Goal: Use online tool/utility: Utilize a website feature to perform a specific function

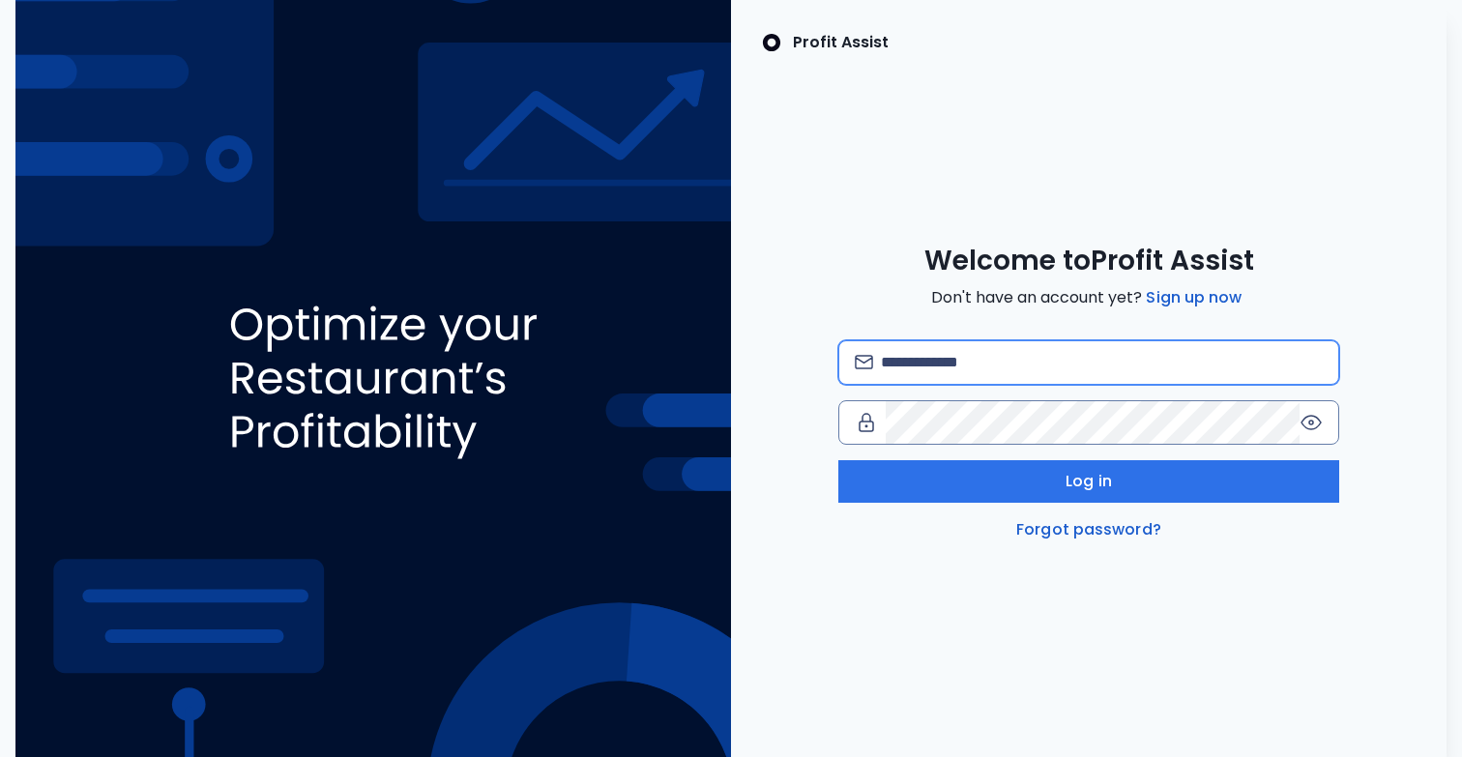
click at [960, 358] on input "email" at bounding box center [1102, 362] width 442 height 43
type input "**********"
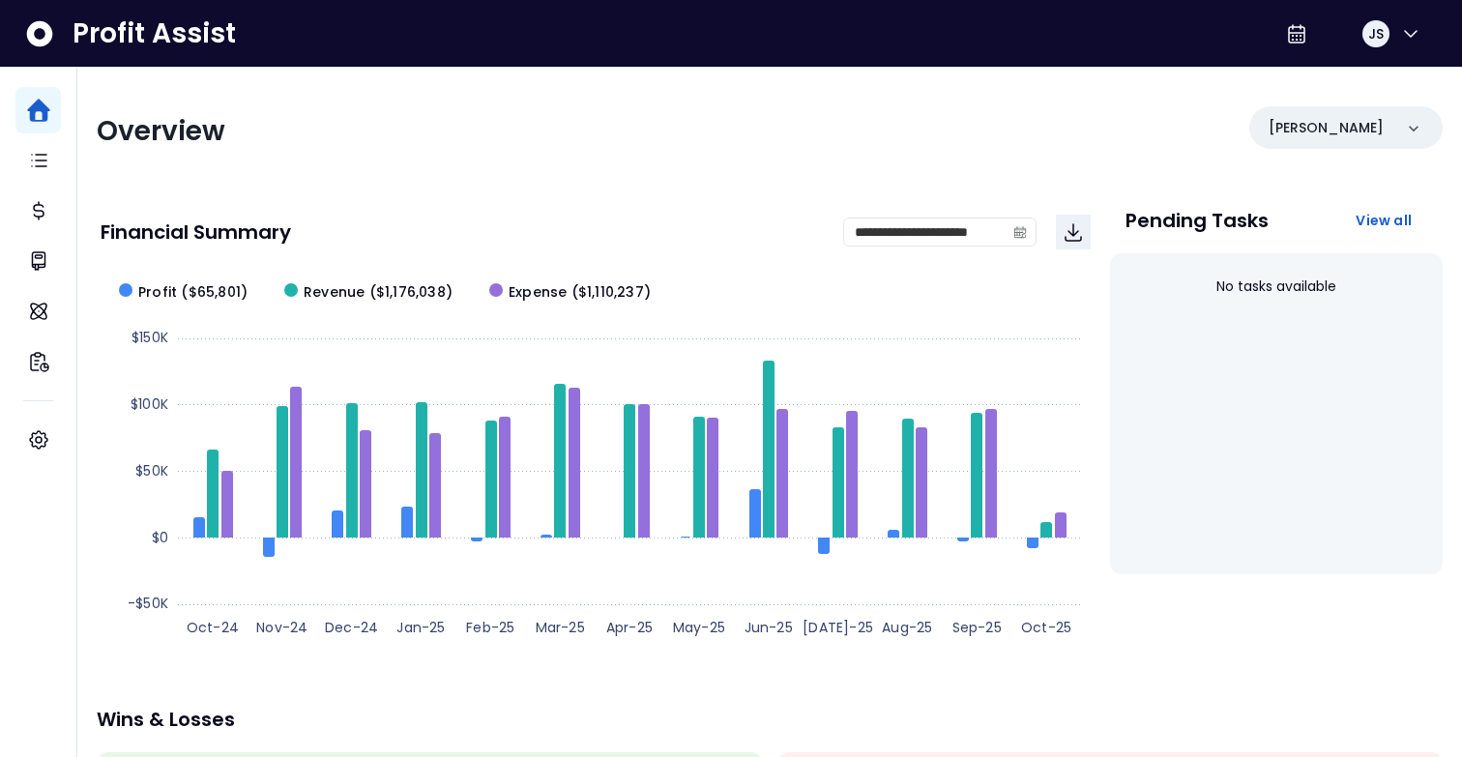
click at [371, 120] on div "Overview" at bounding box center [427, 131] width 661 height 35
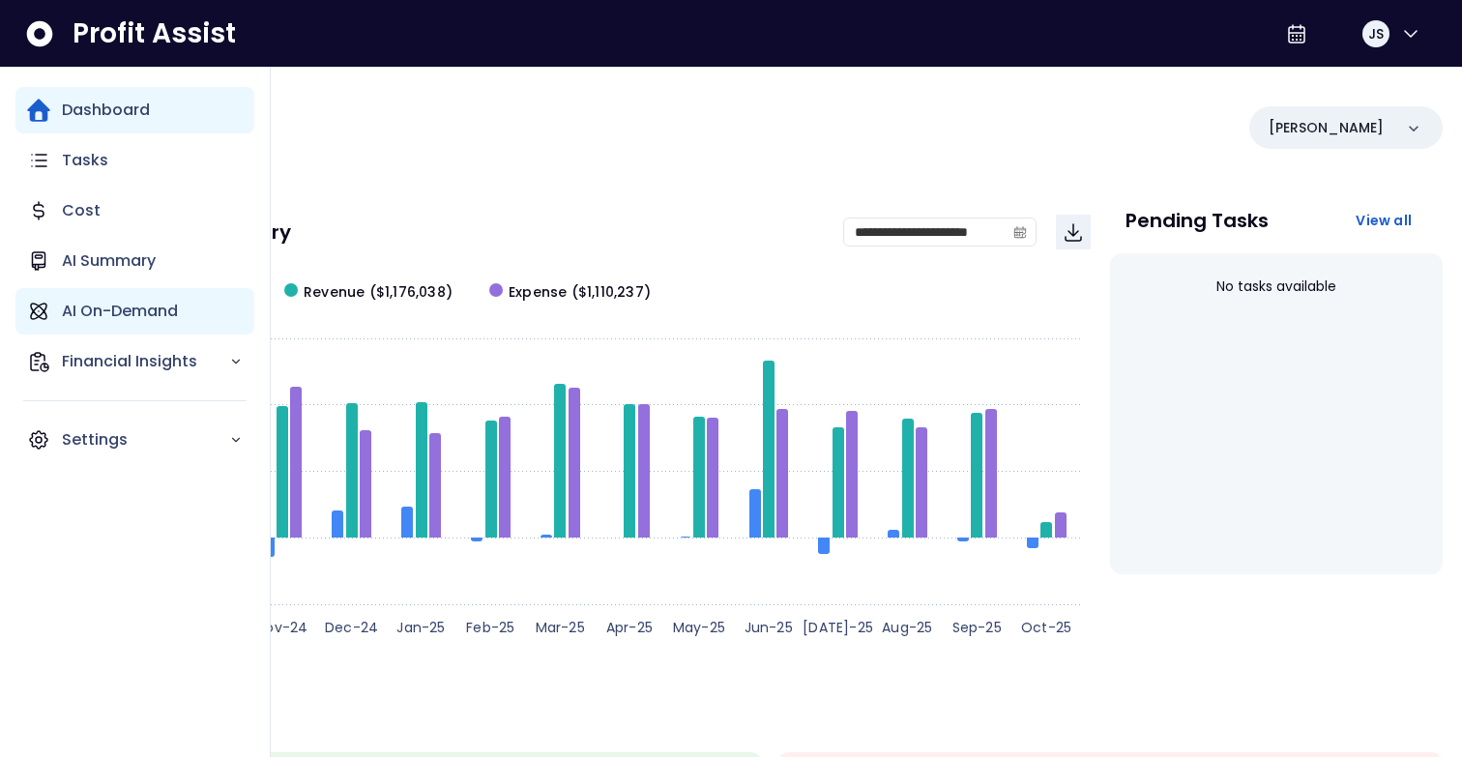
click at [90, 306] on p "AI On-Demand" at bounding box center [120, 311] width 116 height 23
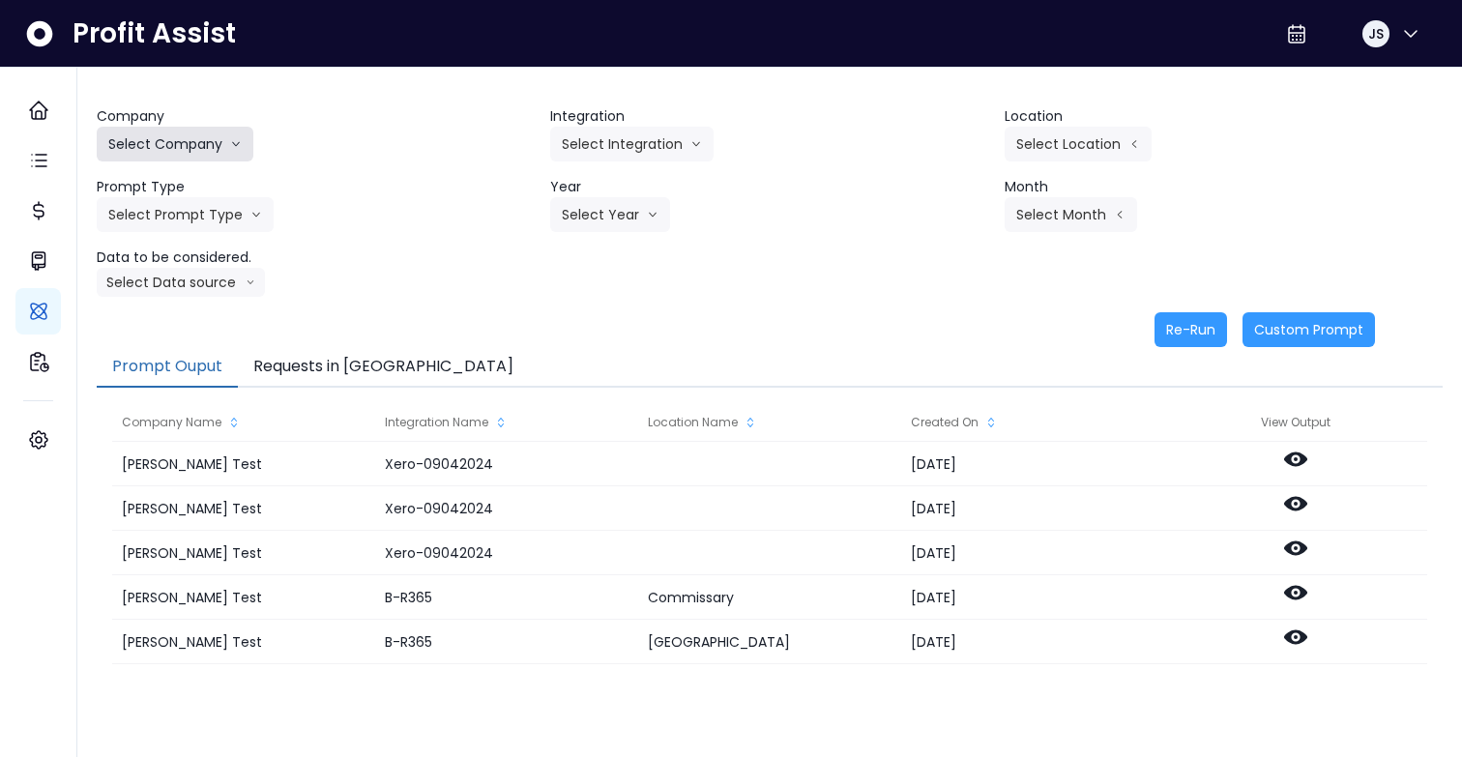
click at [205, 133] on button "Select Company" at bounding box center [175, 144] width 157 height 35
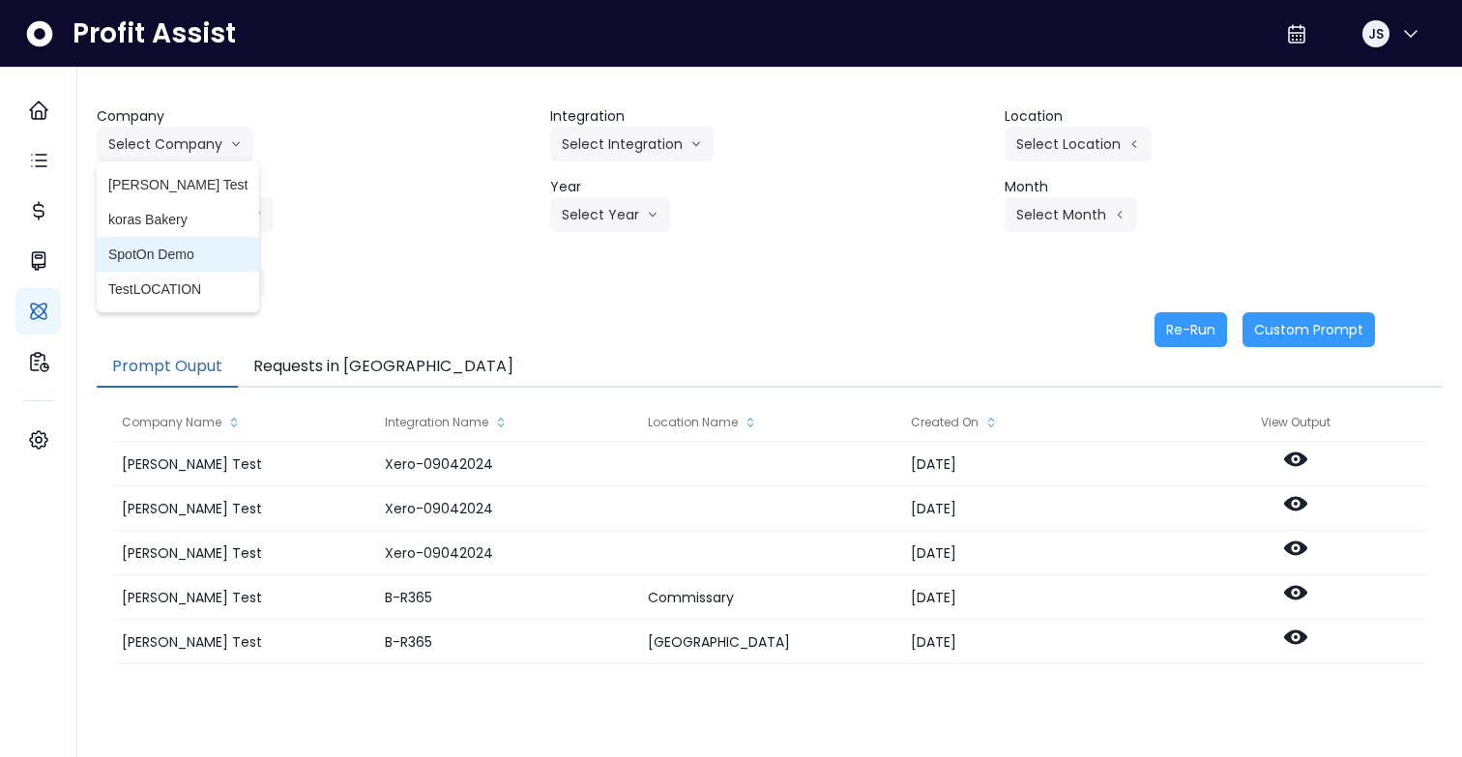
click at [190, 254] on span "SpotOn Demo" at bounding box center [177, 254] width 139 height 19
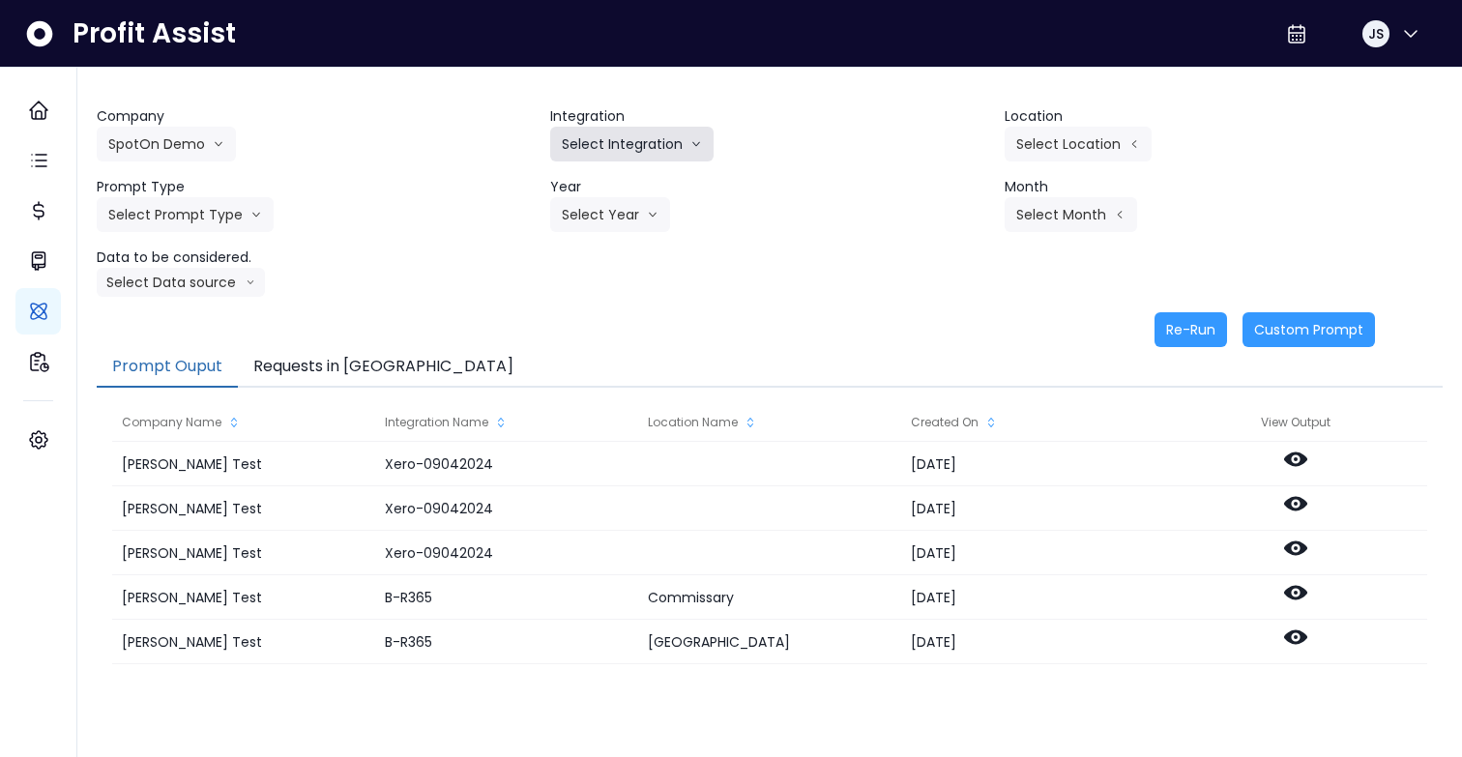
click at [658, 140] on button "Select Integration" at bounding box center [631, 144] width 163 height 35
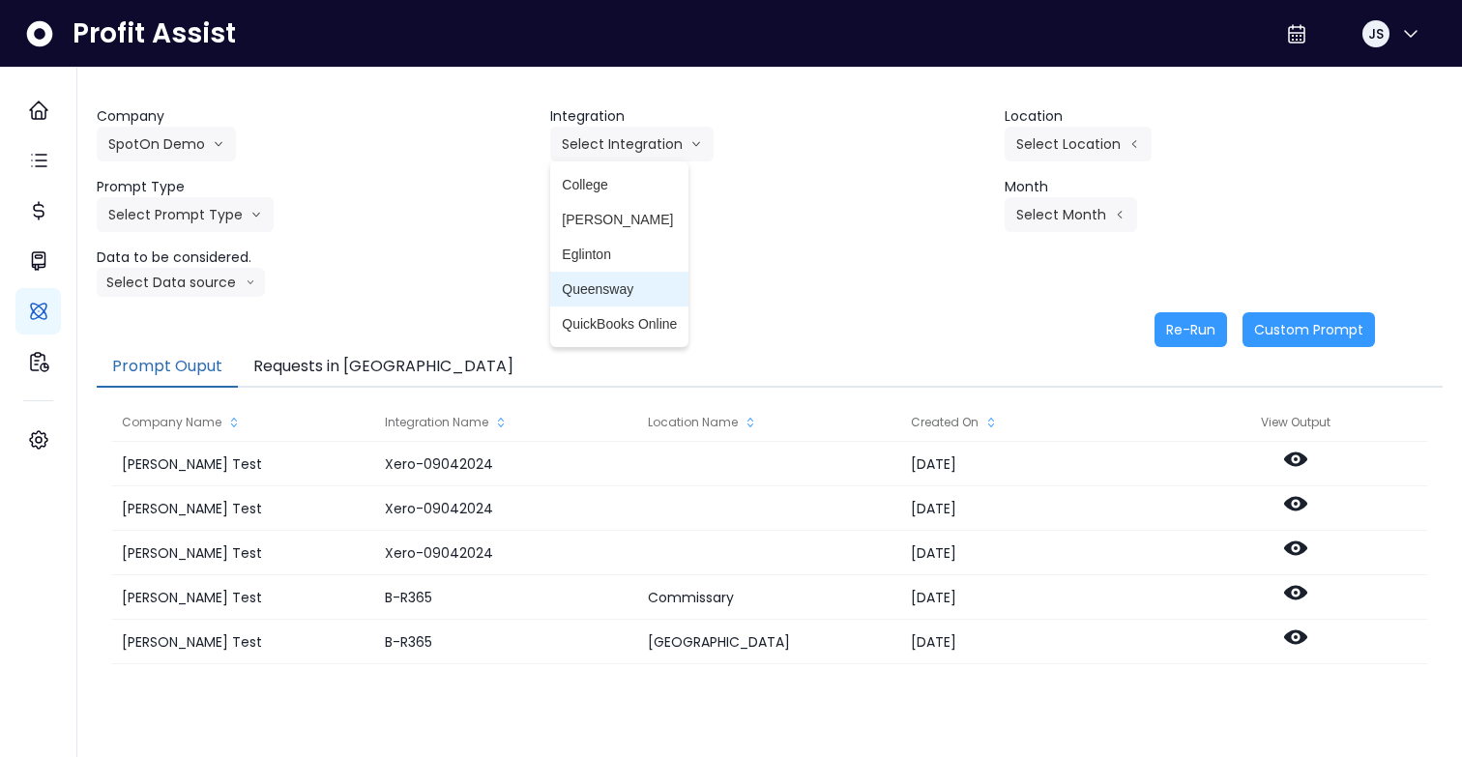
click at [624, 298] on span "Queensway" at bounding box center [619, 288] width 115 height 19
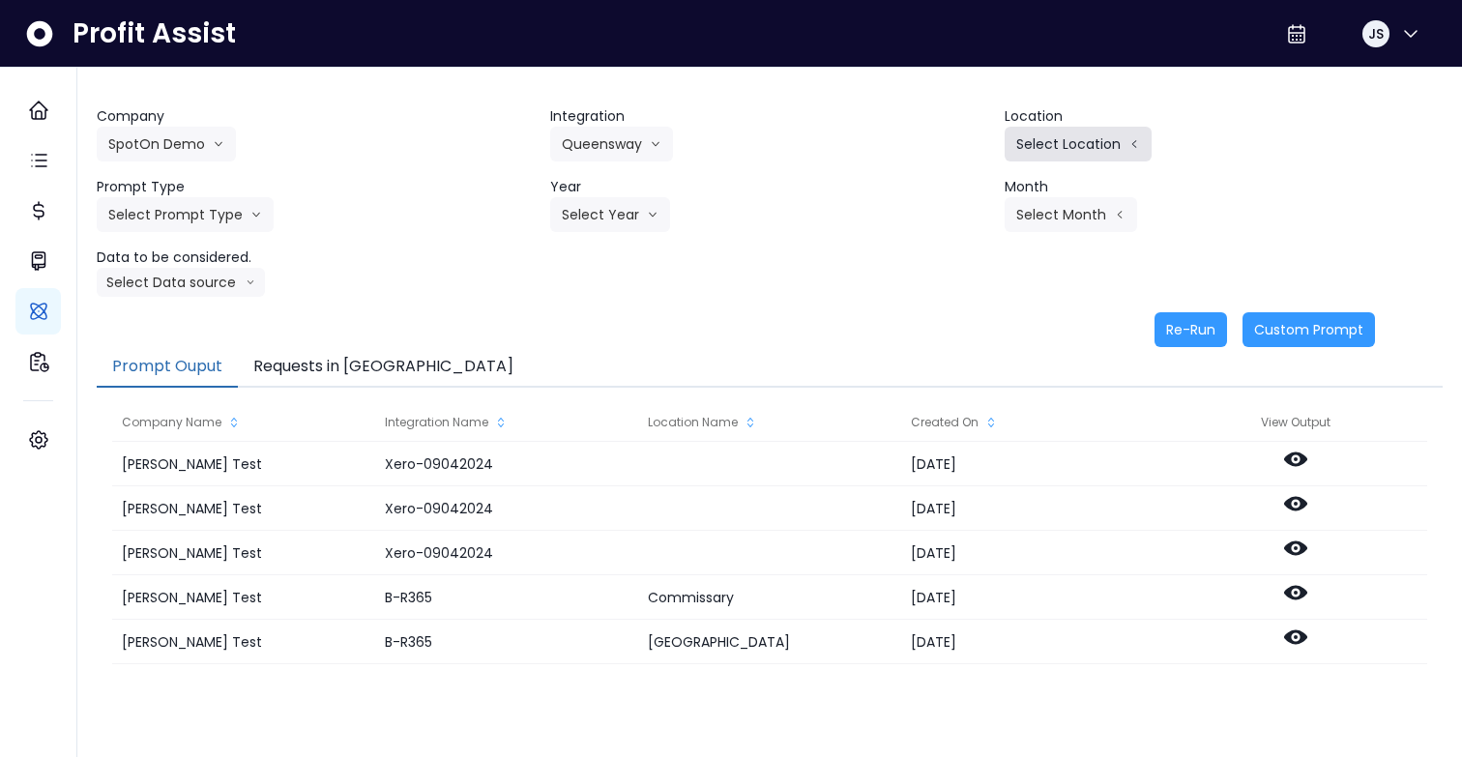
click at [1044, 156] on button "Select Location" at bounding box center [1077, 144] width 147 height 35
click at [960, 157] on span "All Locations" at bounding box center [953, 149] width 76 height 19
click at [225, 231] on button "Select Prompt Type" at bounding box center [185, 214] width 177 height 35
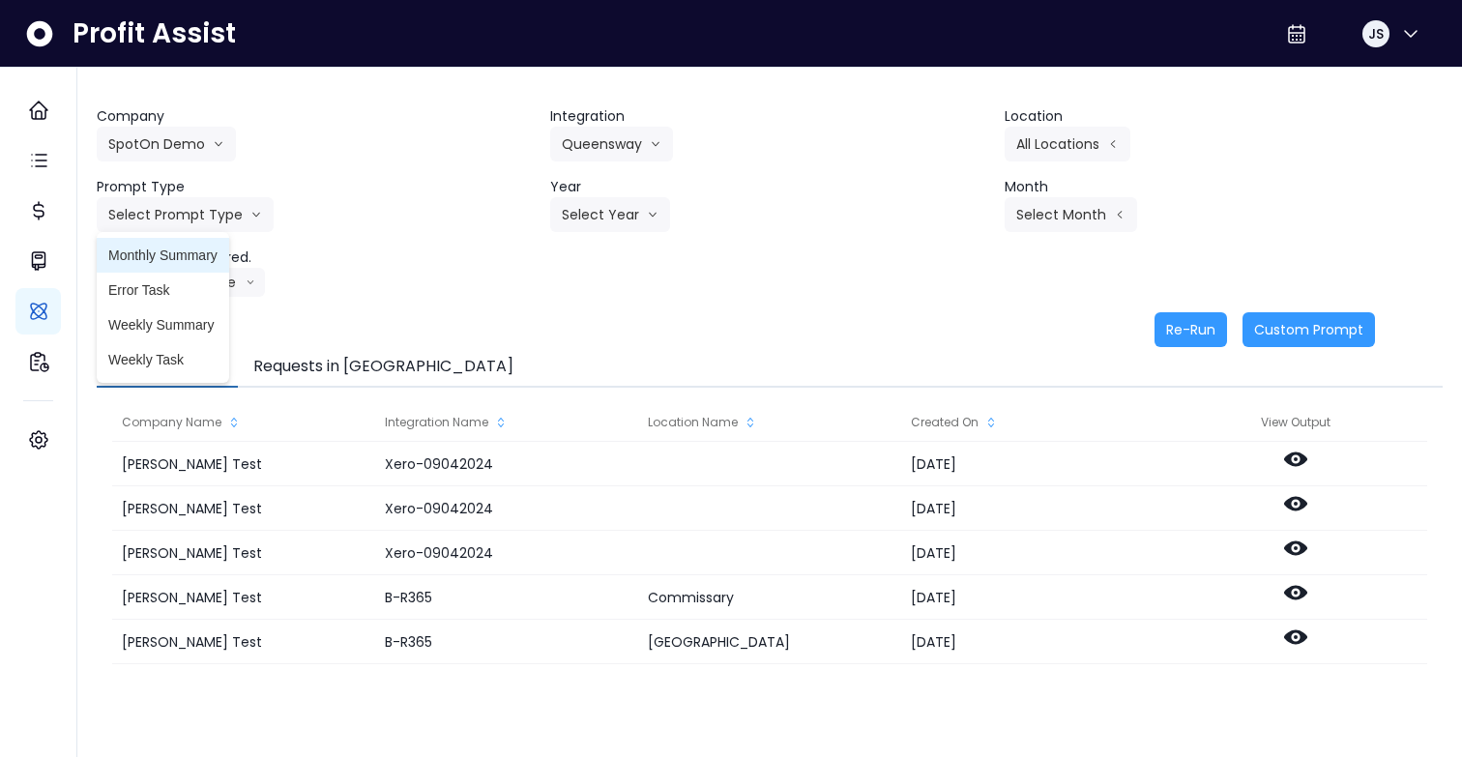
click at [212, 262] on span "Monthly Summary" at bounding box center [162, 255] width 109 height 19
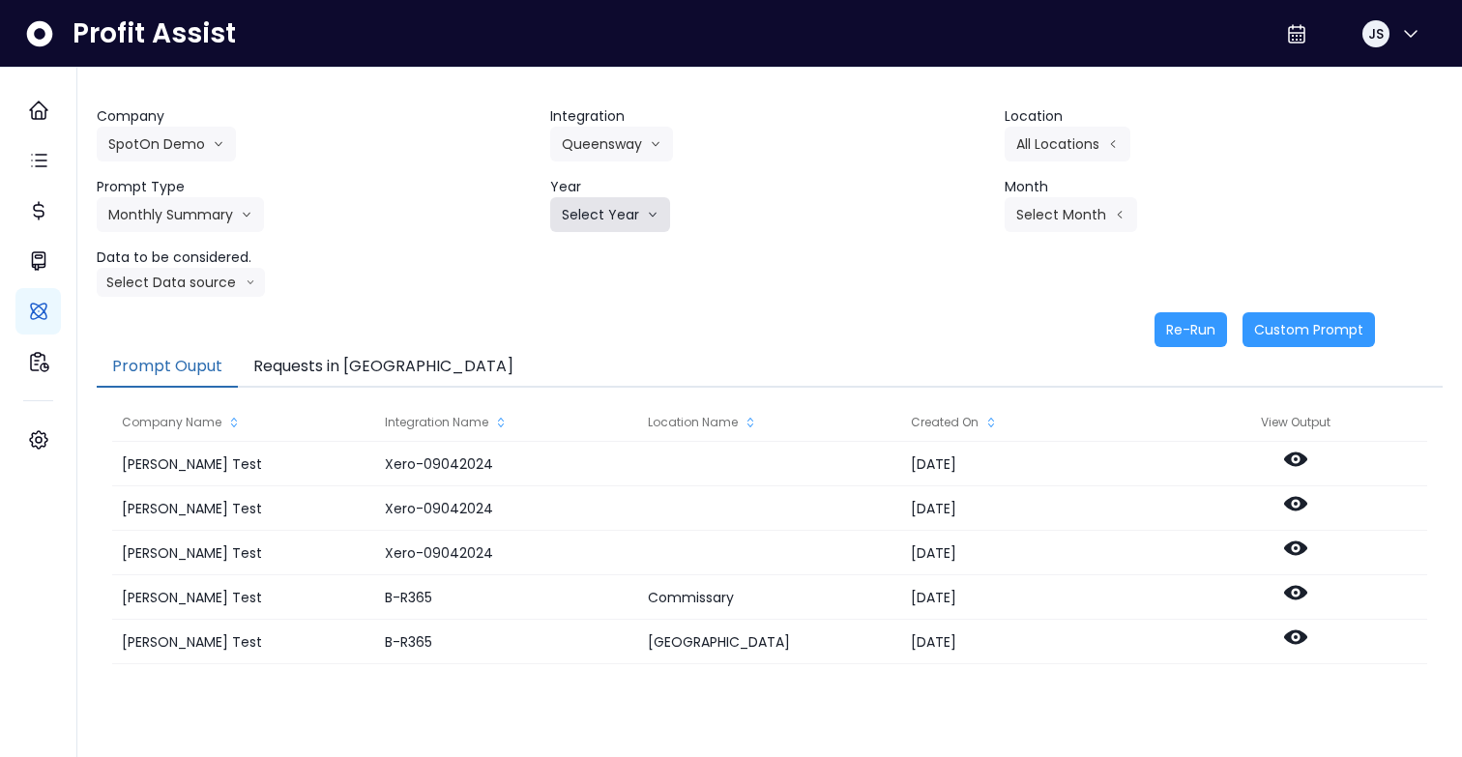
click at [581, 229] on button "Select Year" at bounding box center [610, 214] width 120 height 35
click at [580, 326] on span "2025" at bounding box center [577, 324] width 30 height 19
click at [1081, 217] on button "Select Month" at bounding box center [1070, 214] width 132 height 35
click at [976, 490] on span "Sept" at bounding box center [974, 498] width 38 height 19
click at [233, 292] on button "Select Data source" at bounding box center [181, 282] width 168 height 29
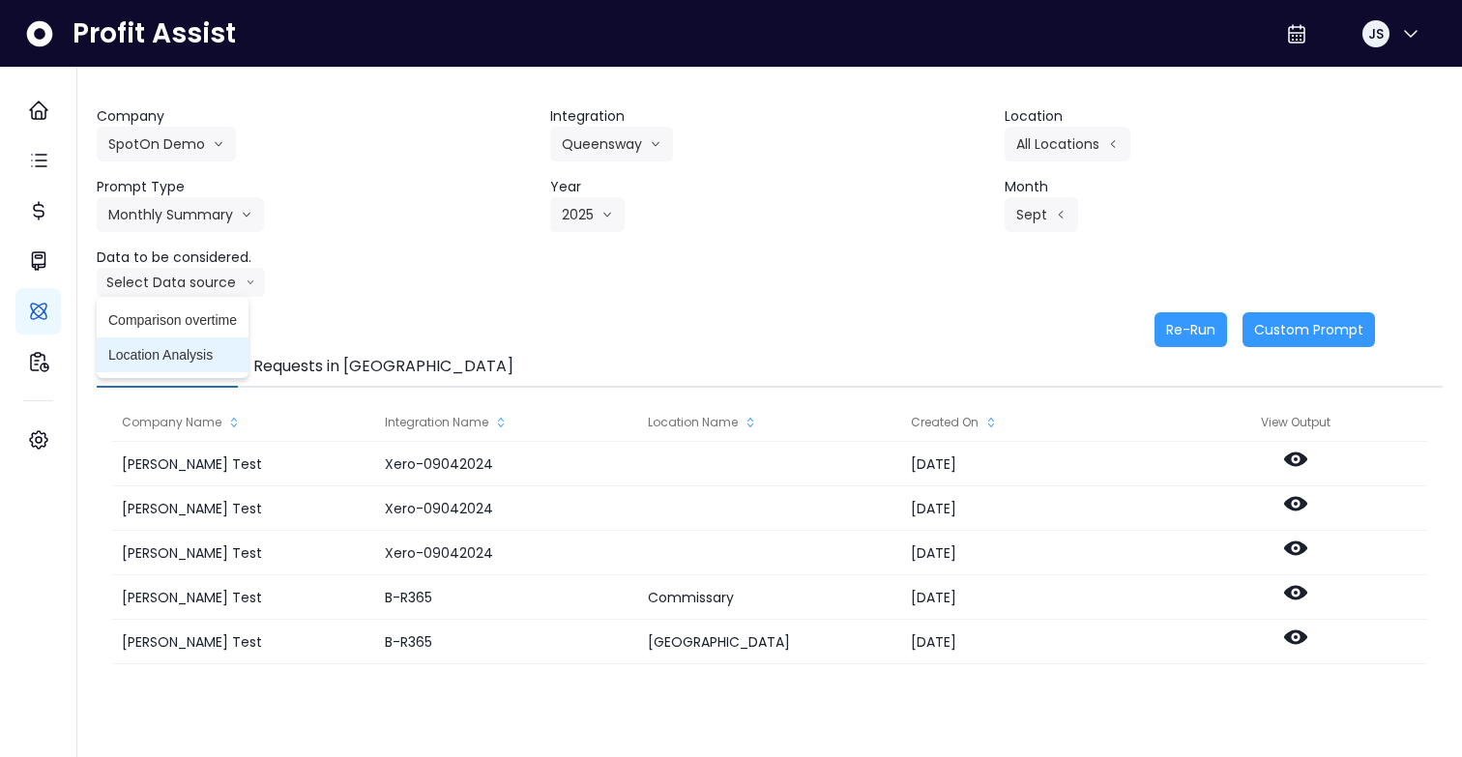
click at [221, 337] on li "Location Analysis" at bounding box center [173, 354] width 152 height 35
click at [1198, 333] on button "Re-Run" at bounding box center [1190, 329] width 73 height 35
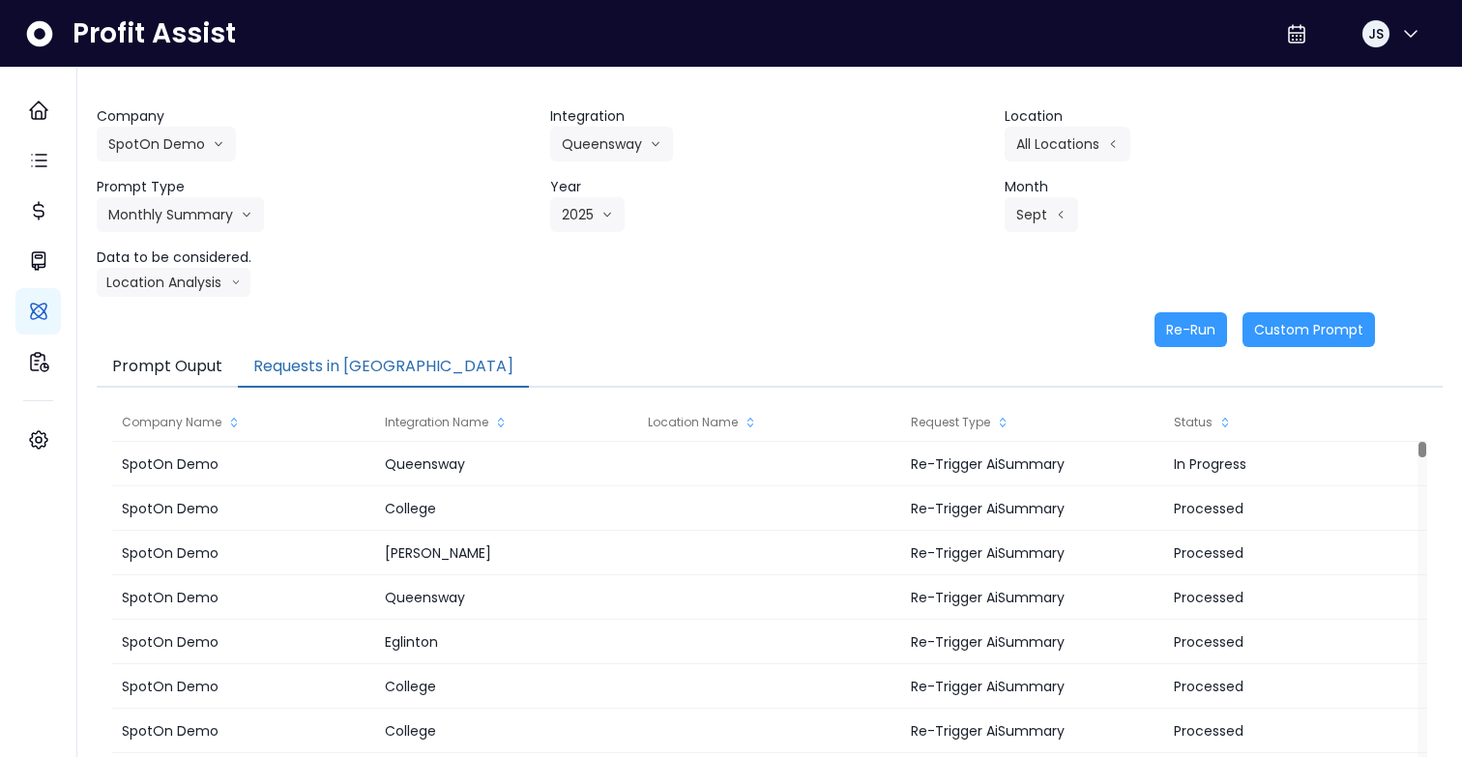
click at [316, 372] on button "Requests in [GEOGRAPHIC_DATA]" at bounding box center [383, 367] width 291 height 41
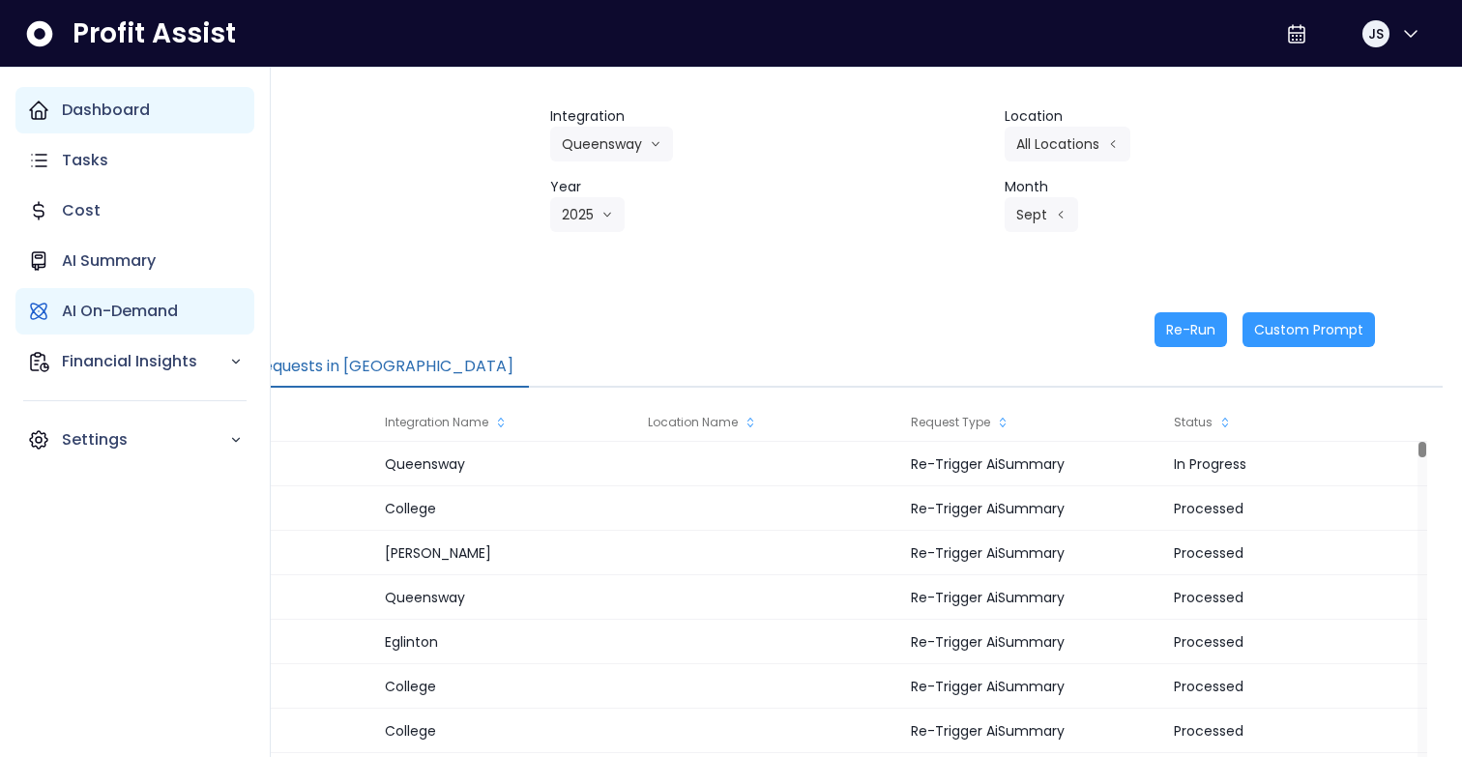
click at [60, 106] on div "Dashboard" at bounding box center [134, 110] width 239 height 46
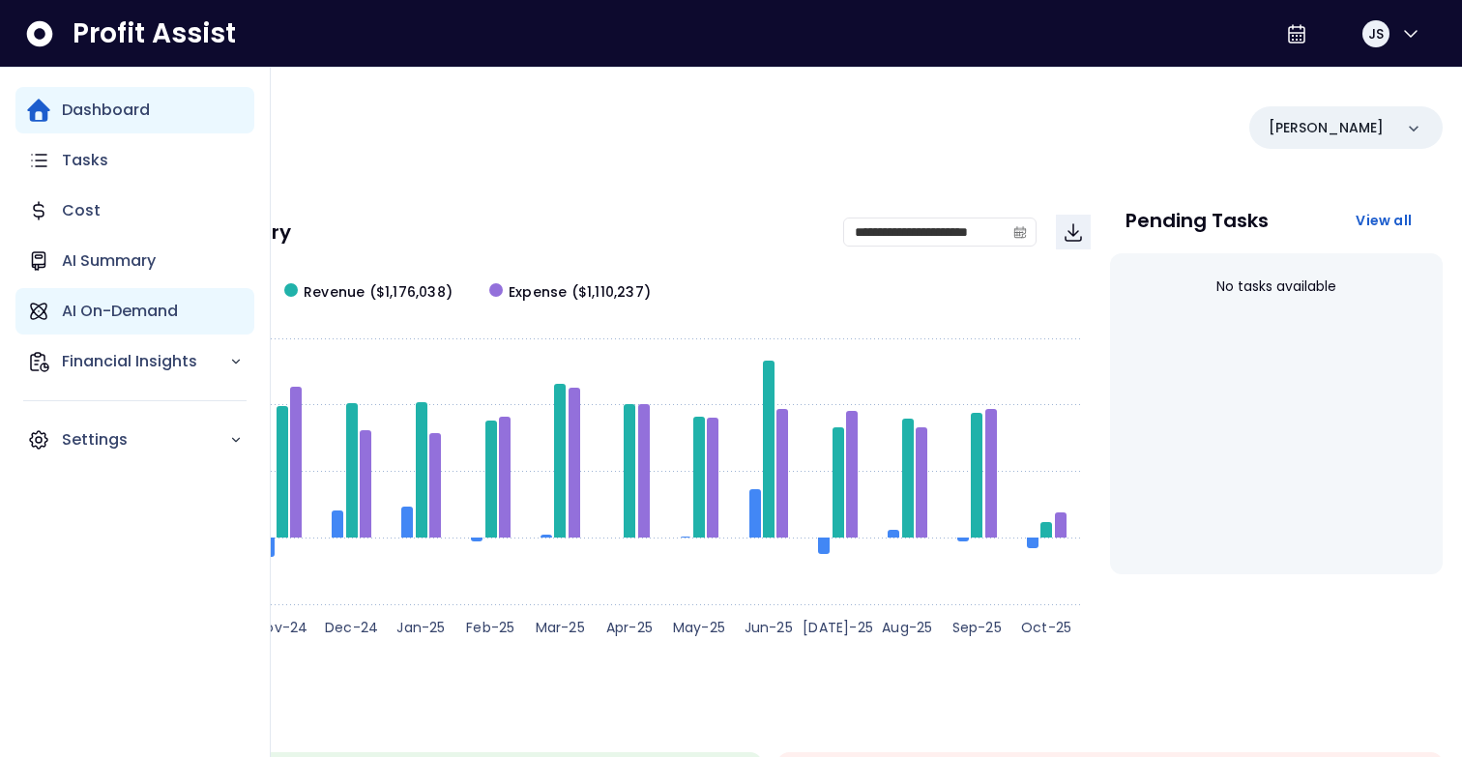
click at [116, 318] on p "AI On-Demand" at bounding box center [120, 311] width 116 height 23
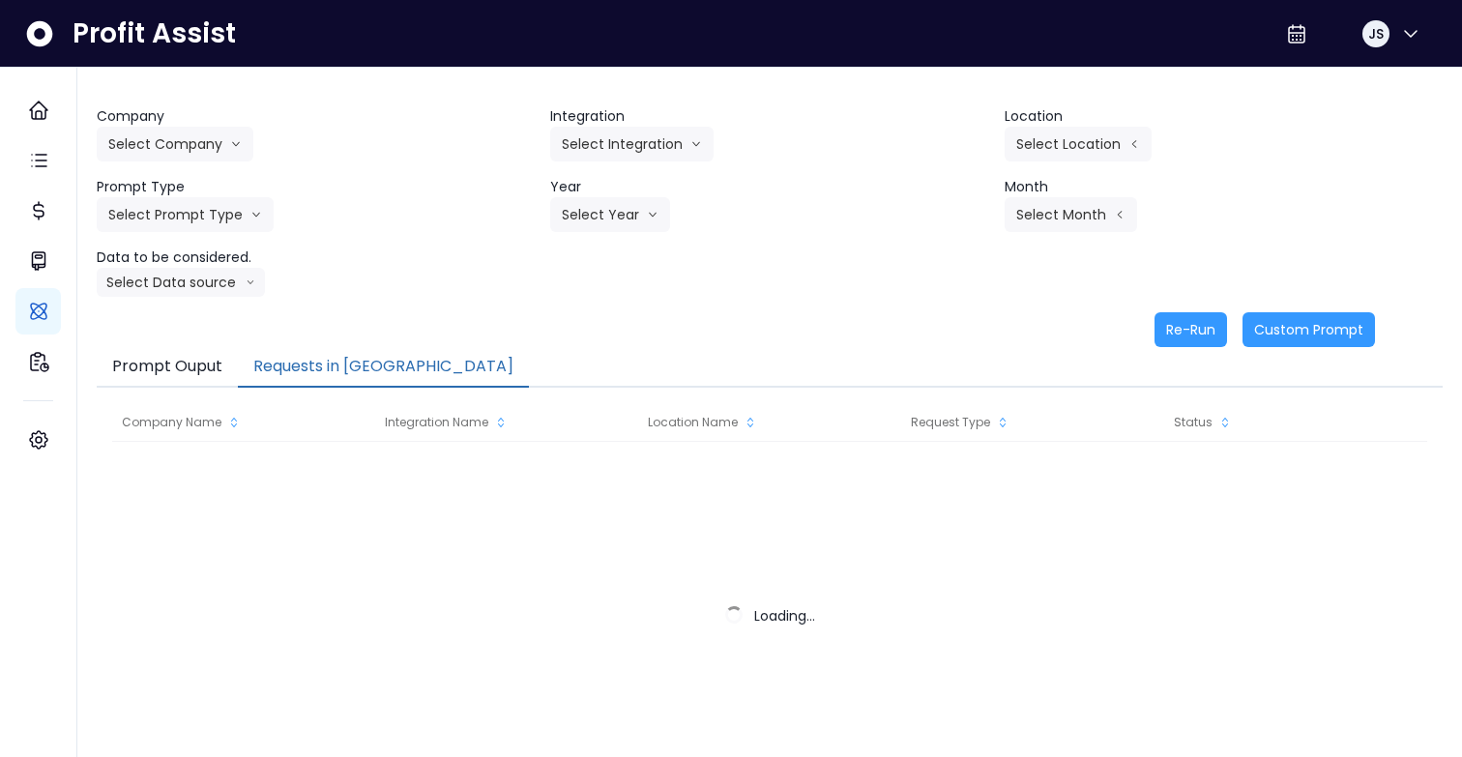
click at [297, 364] on button "Requests in [GEOGRAPHIC_DATA]" at bounding box center [383, 367] width 291 height 41
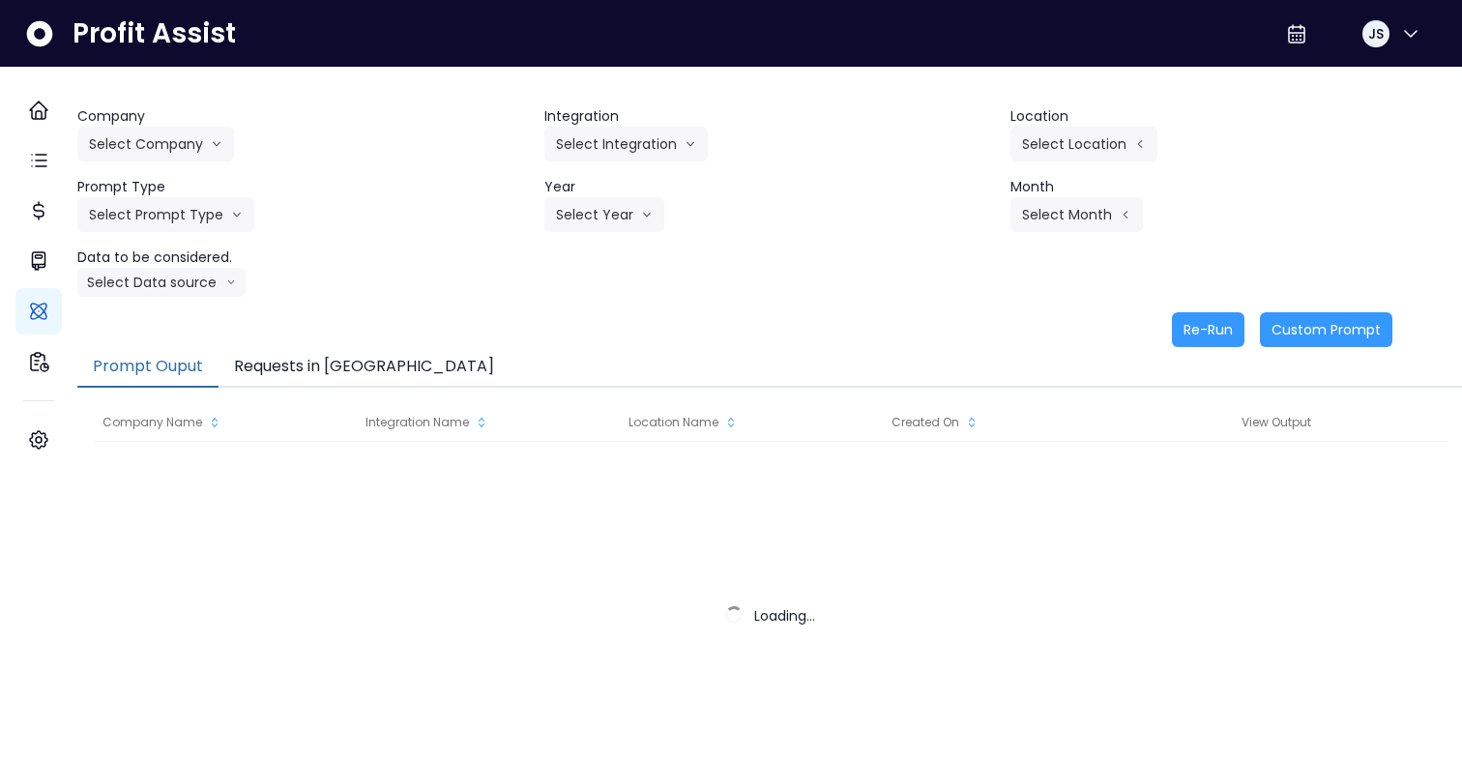
click at [335, 363] on button "Requests in [GEOGRAPHIC_DATA]" at bounding box center [363, 367] width 291 height 41
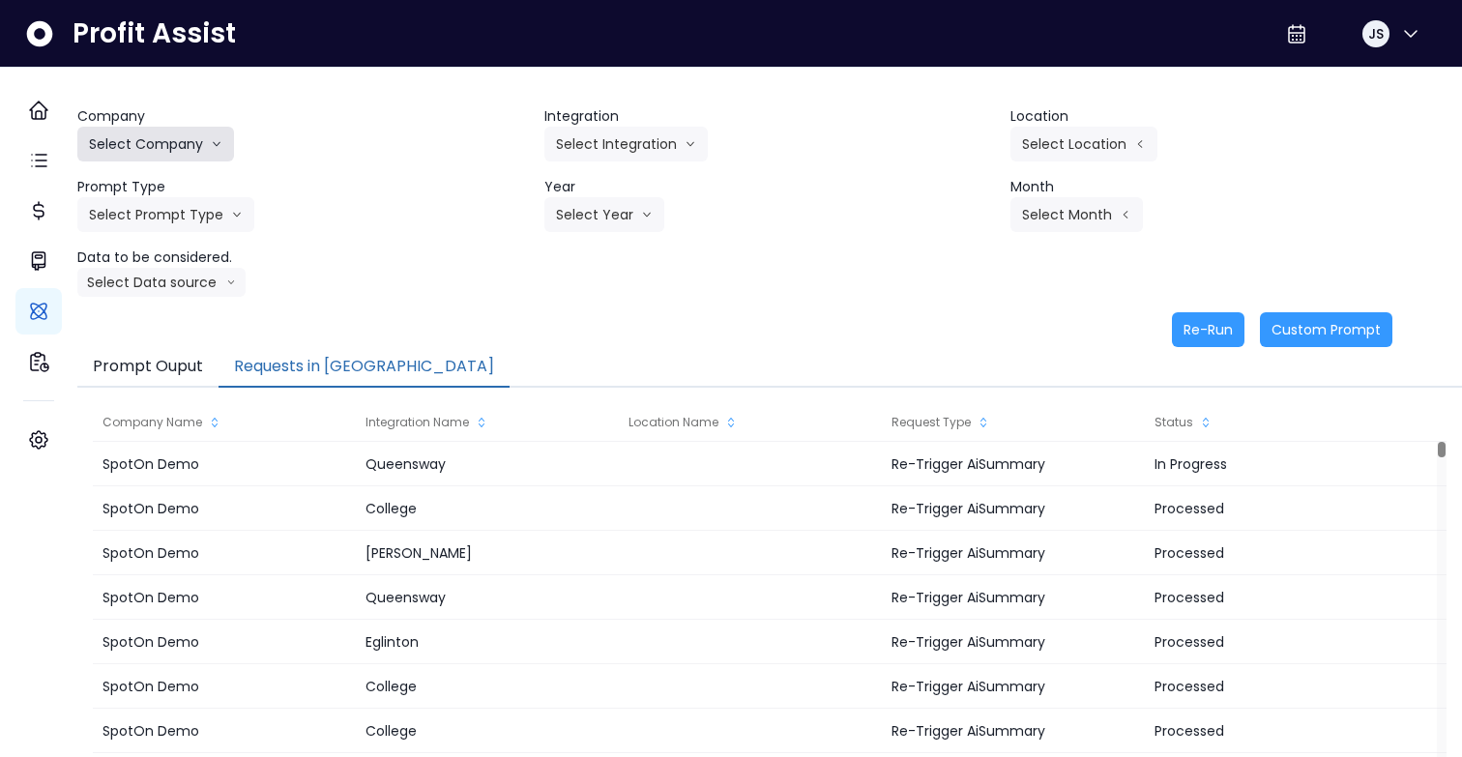
click at [200, 129] on button "Select Company" at bounding box center [155, 144] width 157 height 35
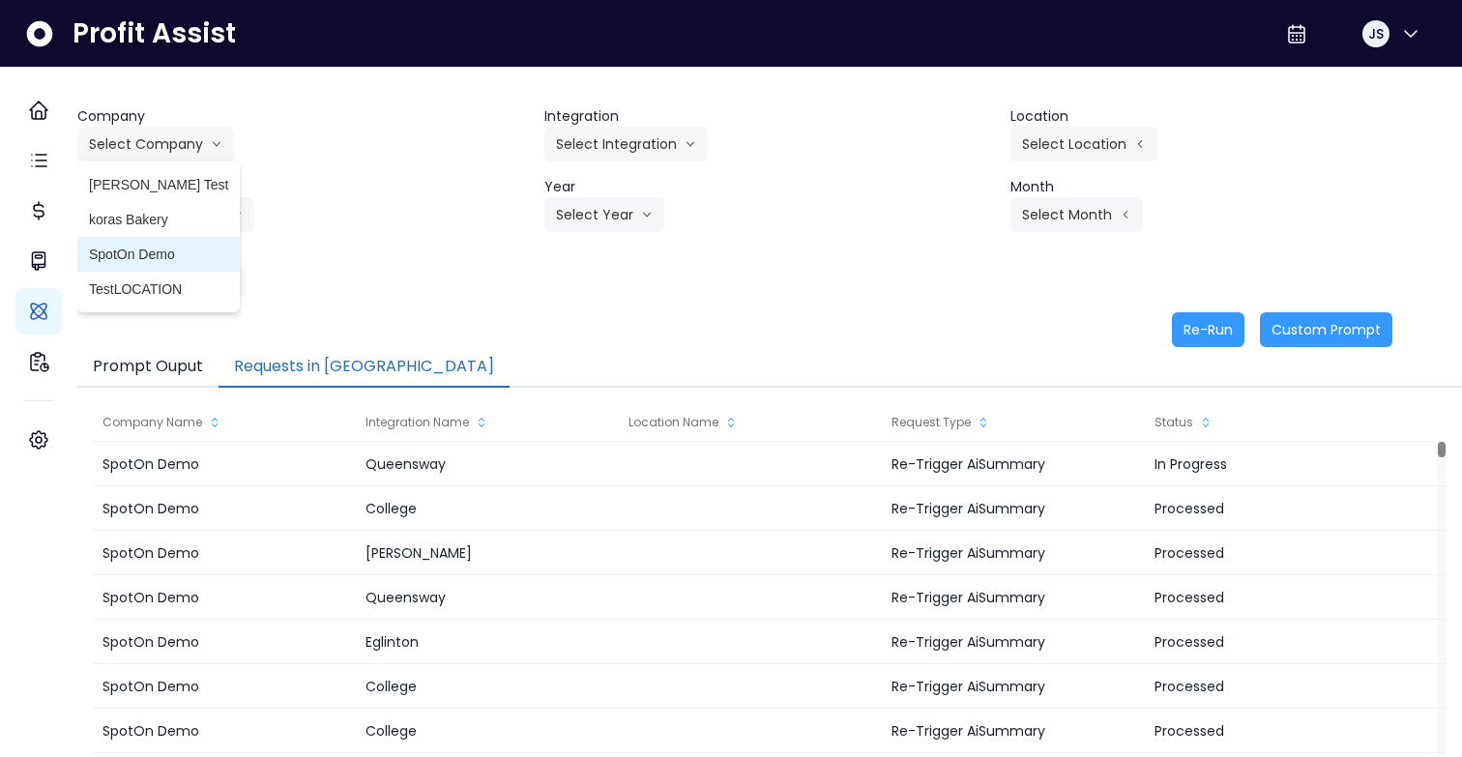
click at [182, 255] on span "SpotOn Demo" at bounding box center [158, 254] width 139 height 19
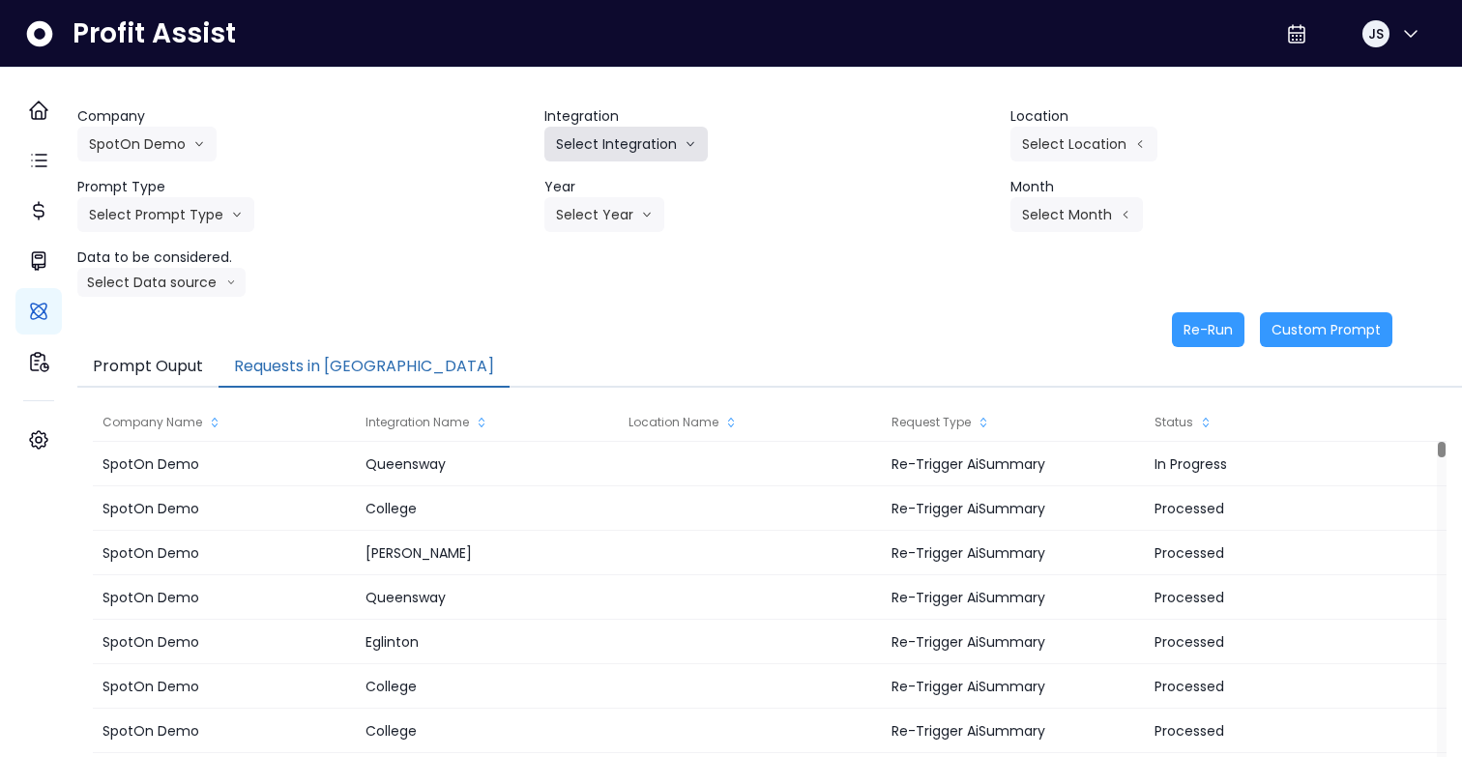
click at [626, 139] on button "Select Integration" at bounding box center [625, 144] width 163 height 35
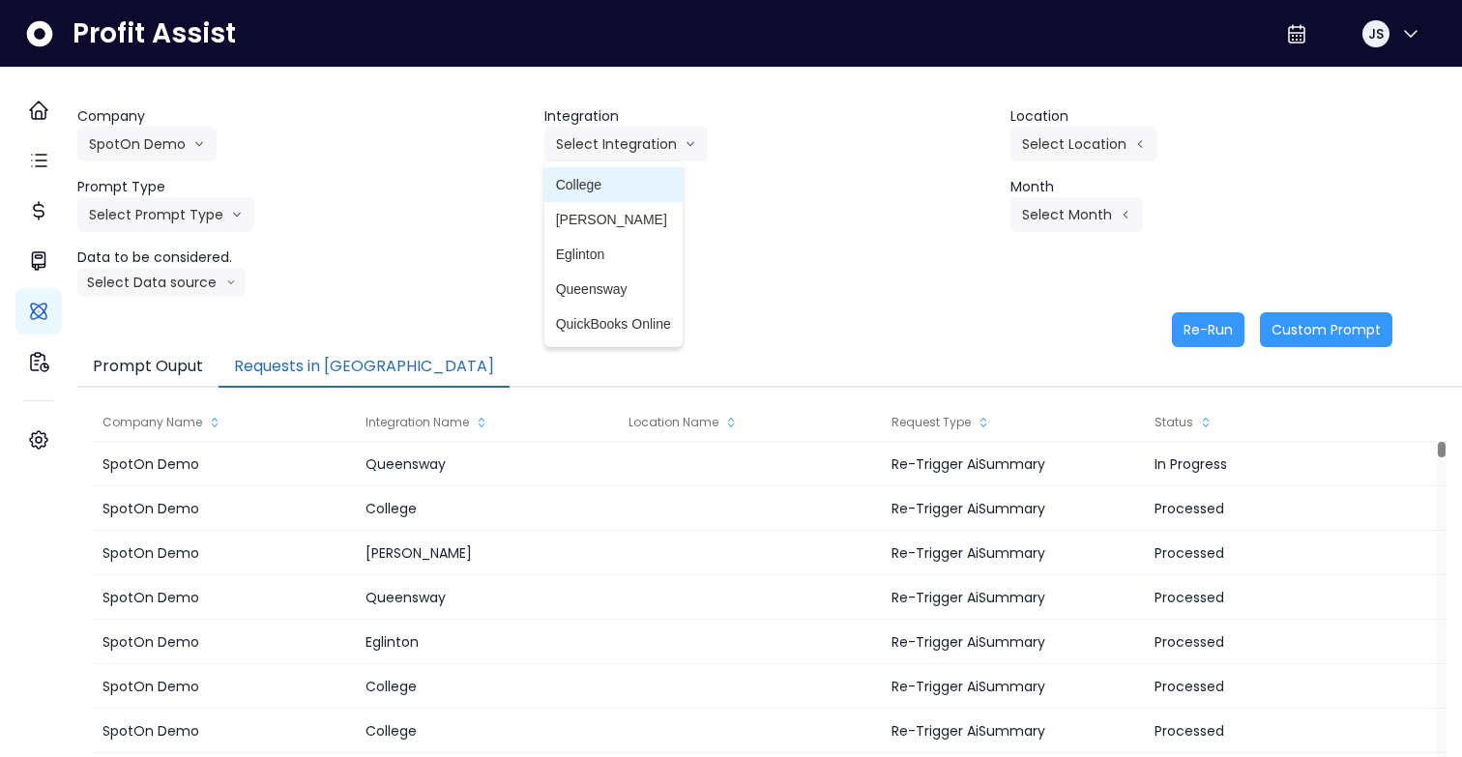
click at [608, 185] on span "College" at bounding box center [613, 184] width 115 height 19
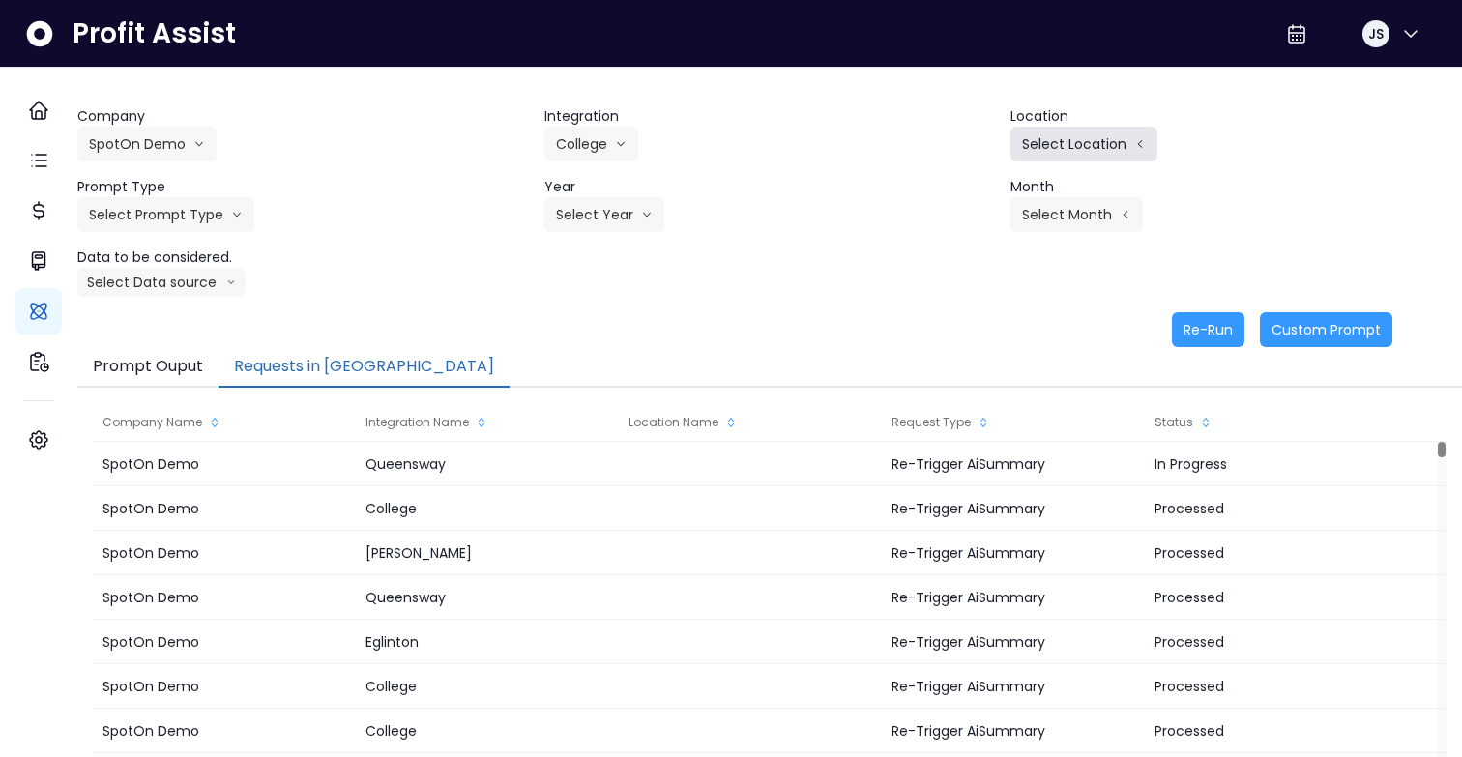
click at [1054, 152] on button "Select Location" at bounding box center [1083, 144] width 147 height 35
click at [977, 151] on span "All Locations" at bounding box center [960, 149] width 76 height 19
click at [155, 194] on header "Prompt Type" at bounding box center [302, 187] width 451 height 20
click at [152, 210] on button "Select Prompt Type" at bounding box center [165, 214] width 177 height 35
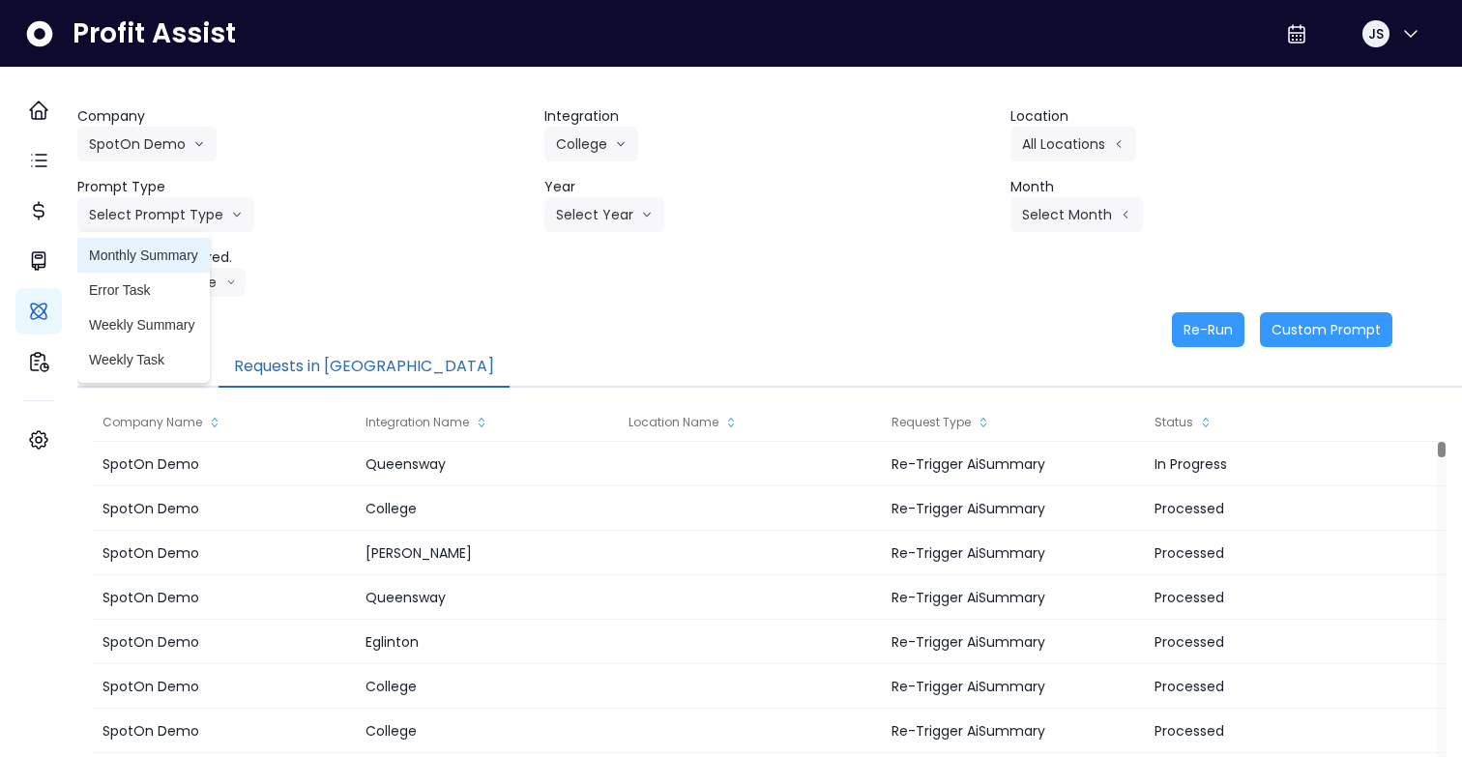
click at [183, 252] on span "Monthly Summary" at bounding box center [143, 255] width 109 height 19
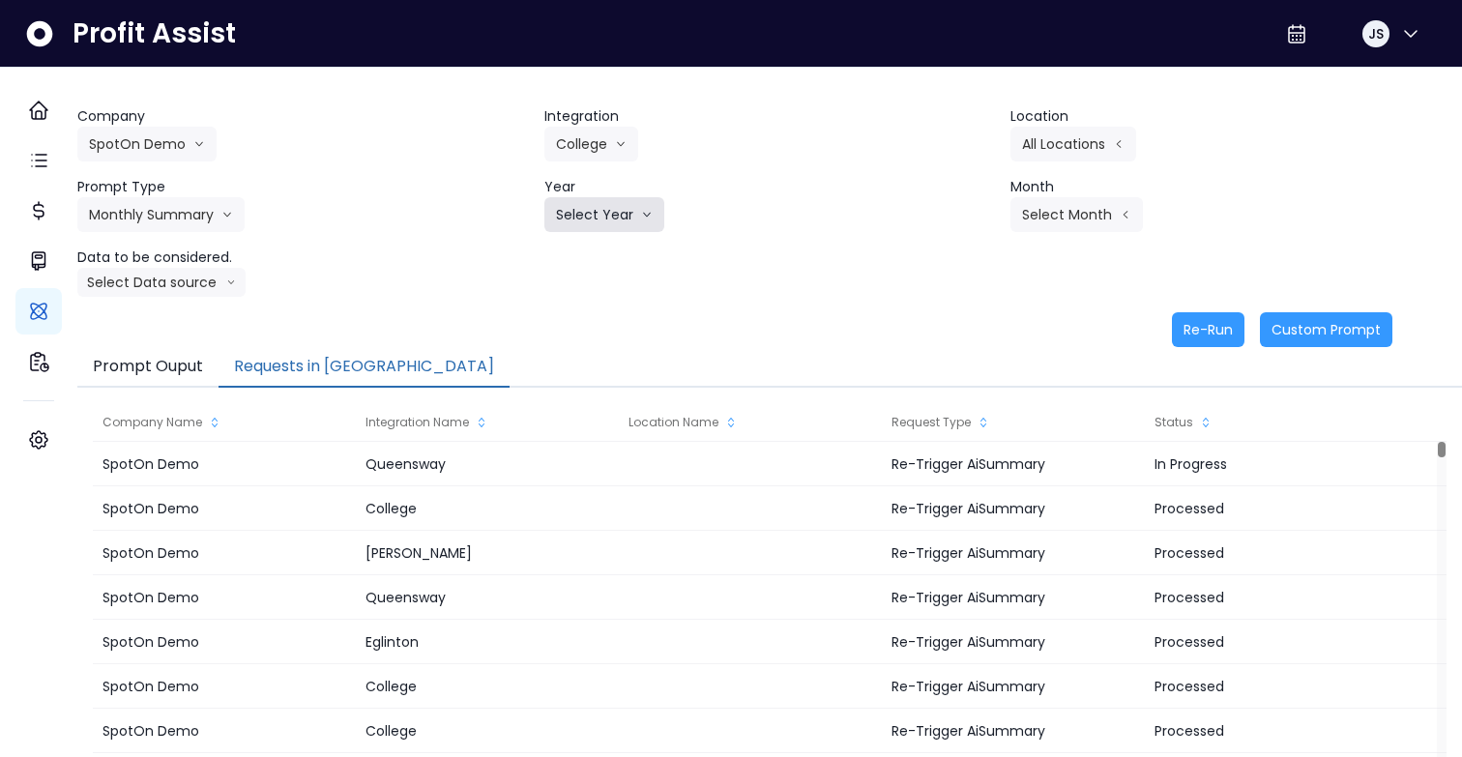
click at [567, 215] on button "Select Year" at bounding box center [604, 214] width 120 height 35
click at [574, 334] on span "2025" at bounding box center [571, 324] width 30 height 19
click at [1058, 205] on button "Select Month" at bounding box center [1076, 214] width 132 height 35
click at [973, 221] on span "Jan" at bounding box center [980, 220] width 38 height 19
click at [164, 280] on button "Select Data source" at bounding box center [161, 282] width 168 height 29
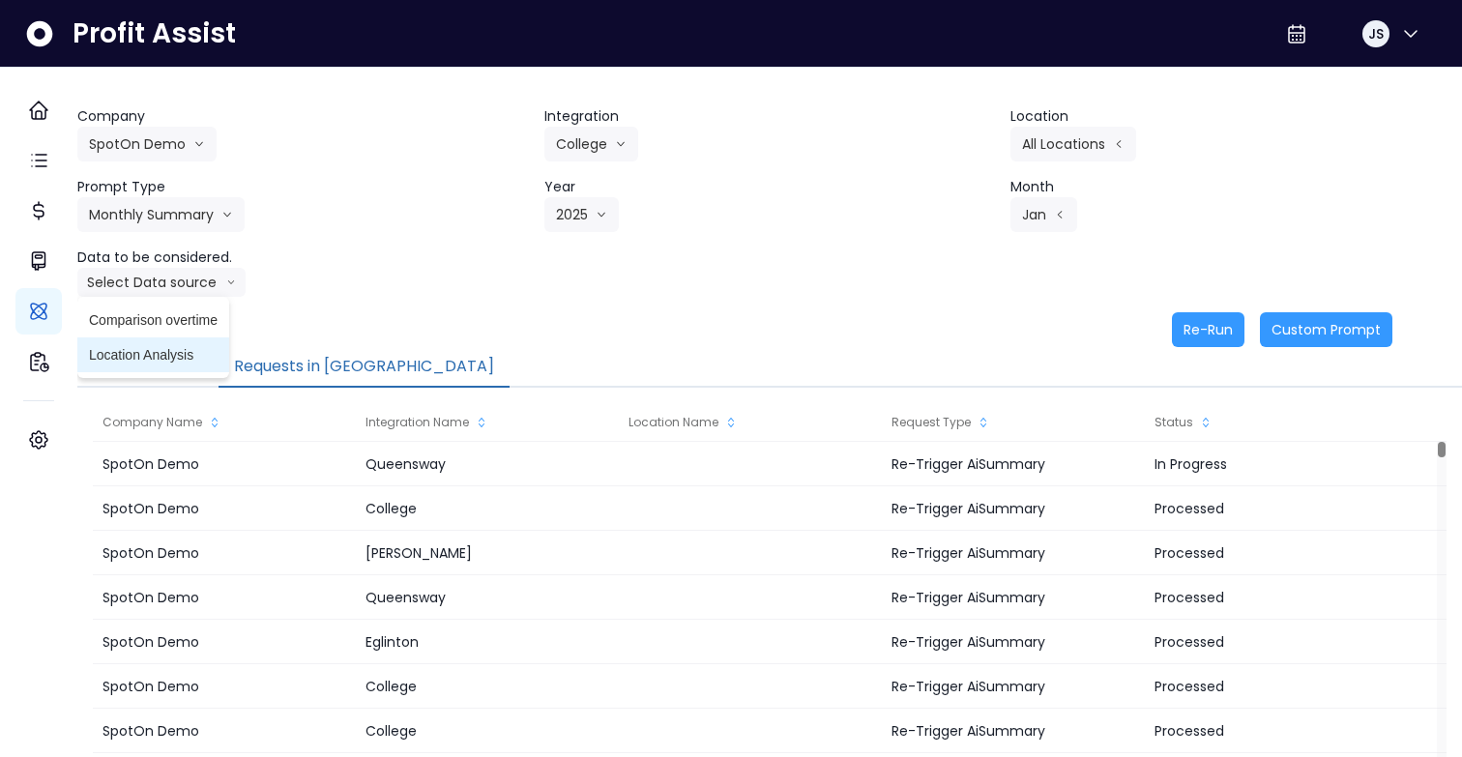
click at [171, 343] on li "Location Analysis" at bounding box center [153, 354] width 152 height 35
click at [1176, 328] on button "Re-Run" at bounding box center [1208, 329] width 73 height 35
